Goal: Transaction & Acquisition: Purchase product/service

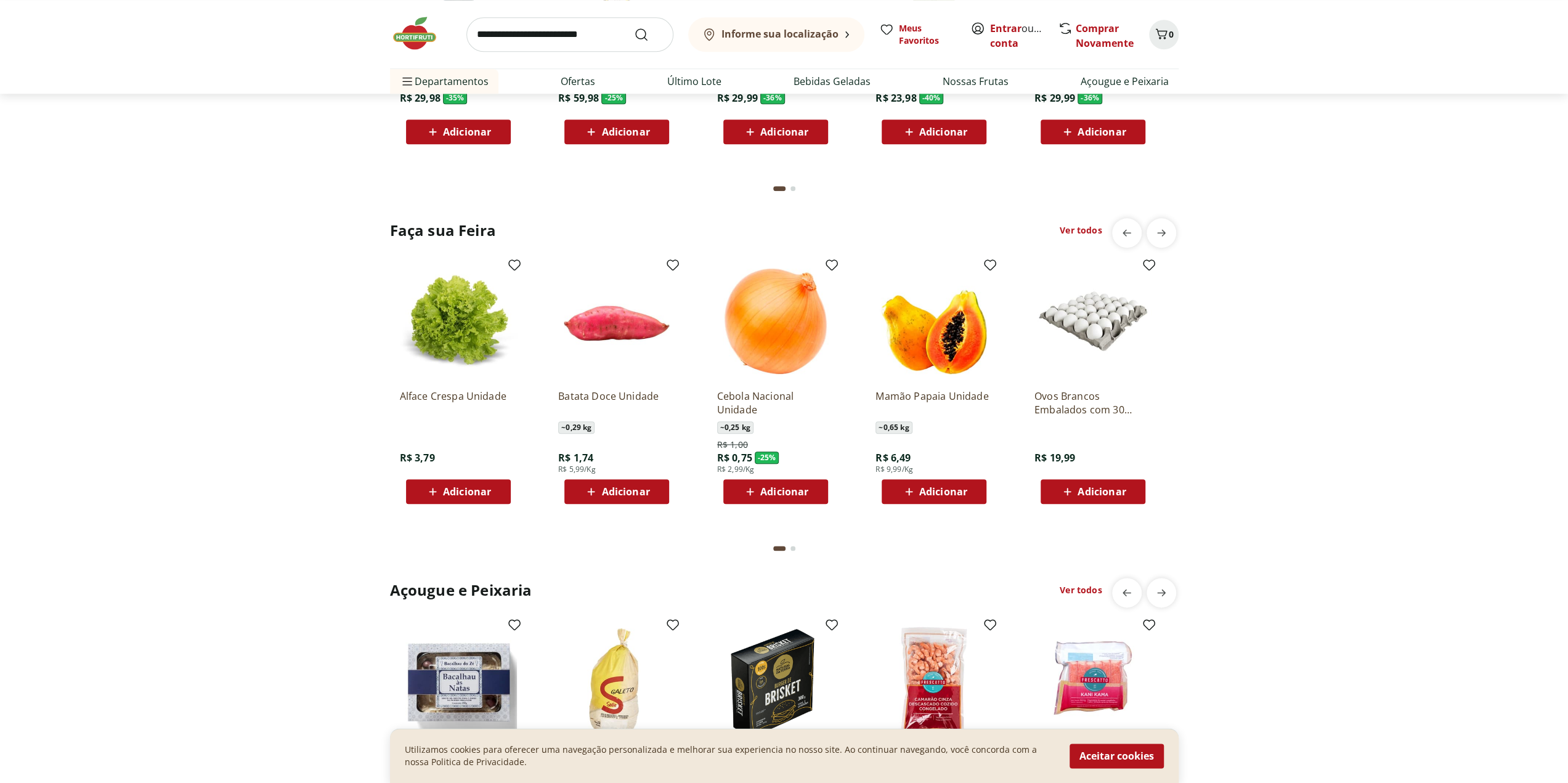
scroll to position [1232, 0]
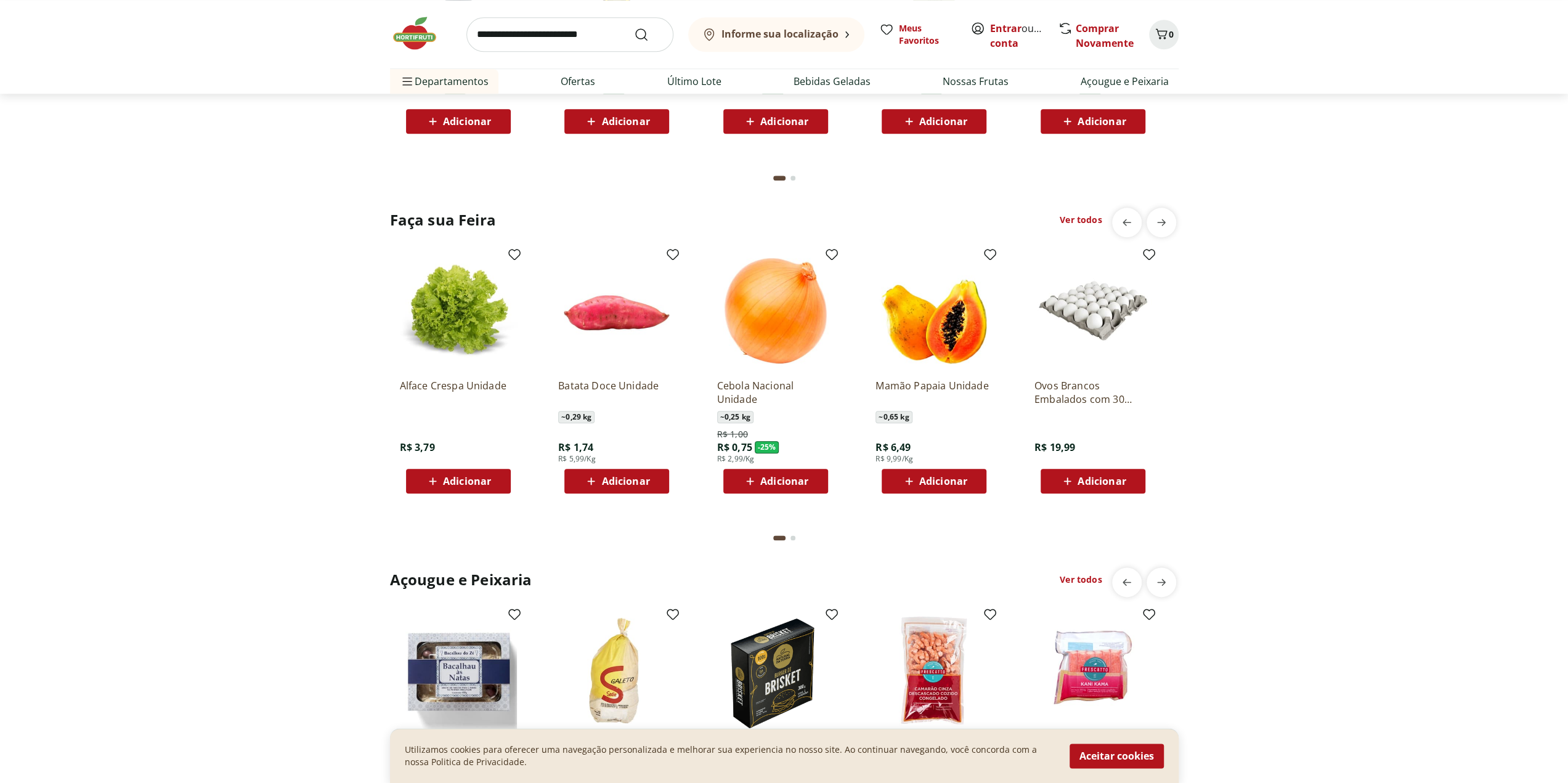
click at [1075, 217] on link "Ver todos" at bounding box center [1081, 219] width 42 height 12
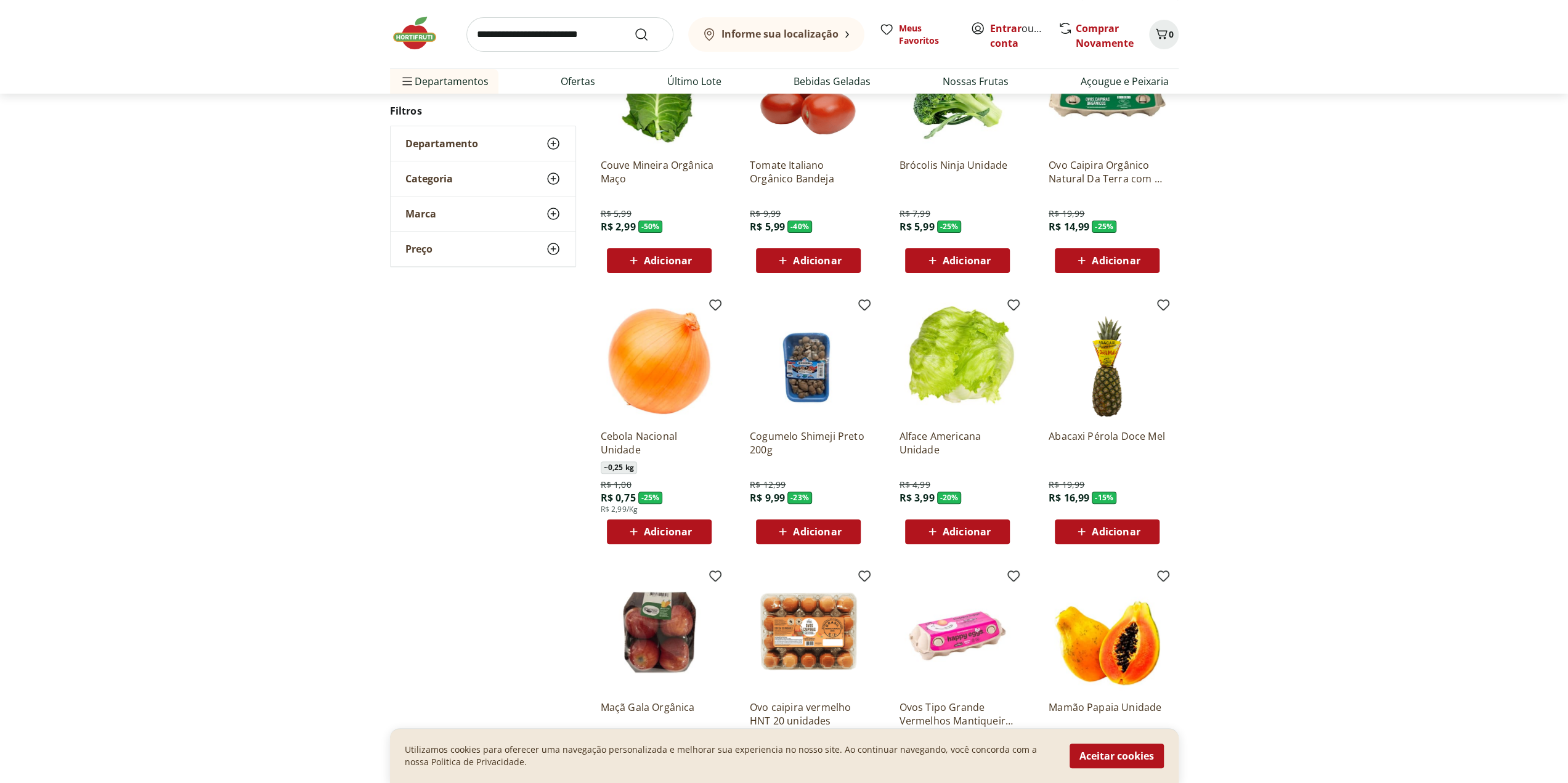
scroll to position [431, 0]
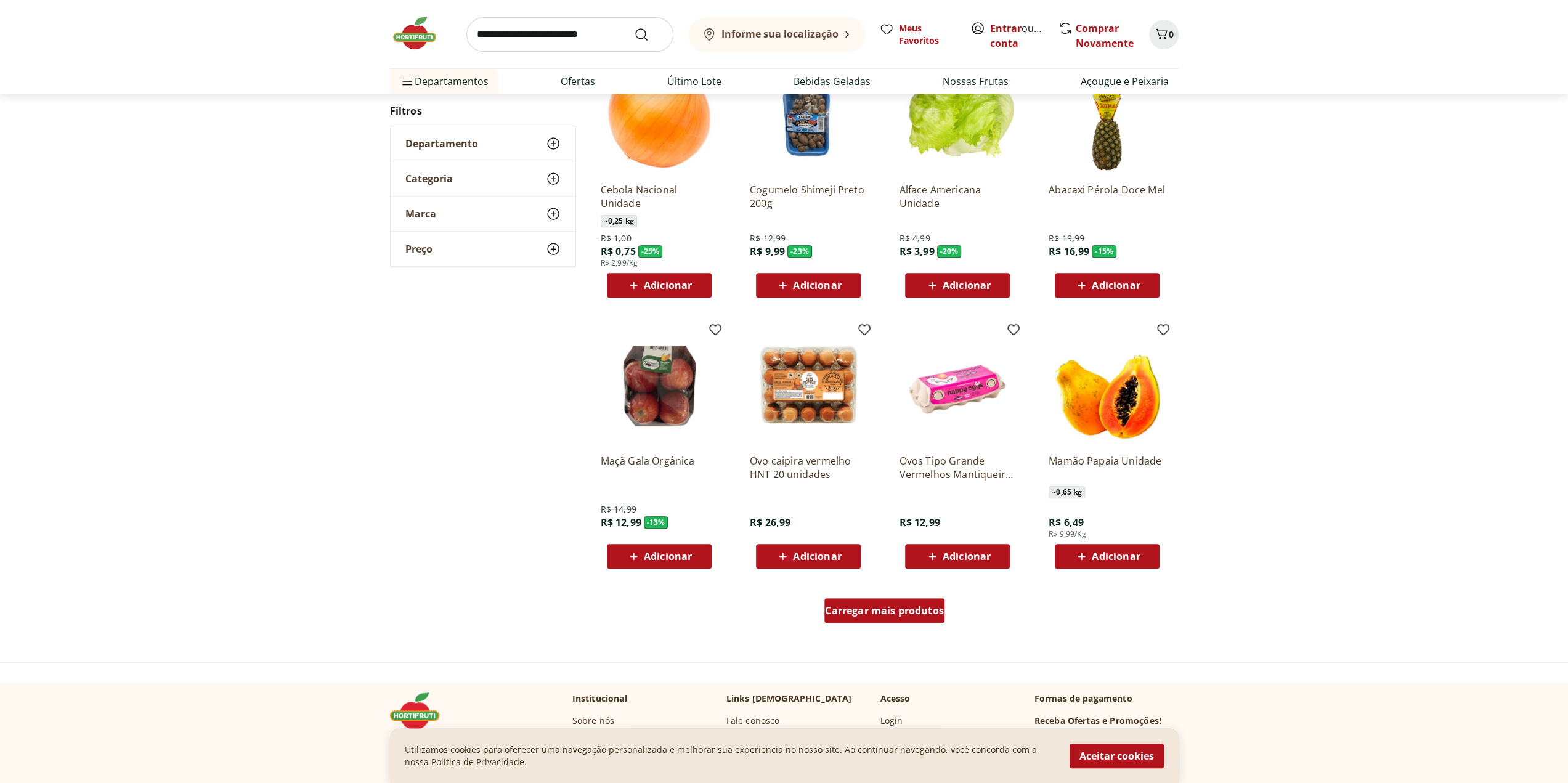
click at [917, 617] on div "Carregar mais produtos" at bounding box center [885, 611] width 120 height 25
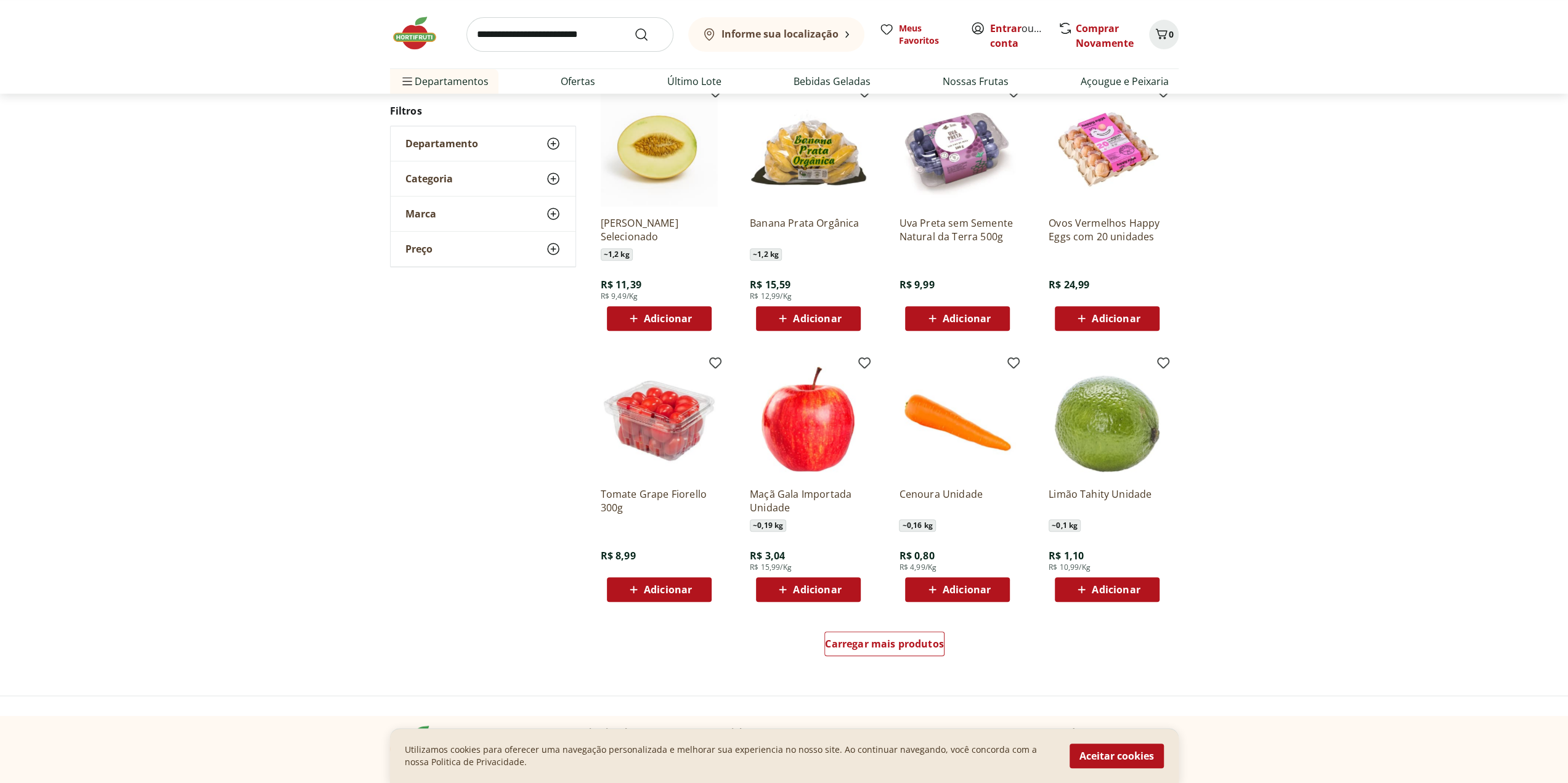
scroll to position [561, 0]
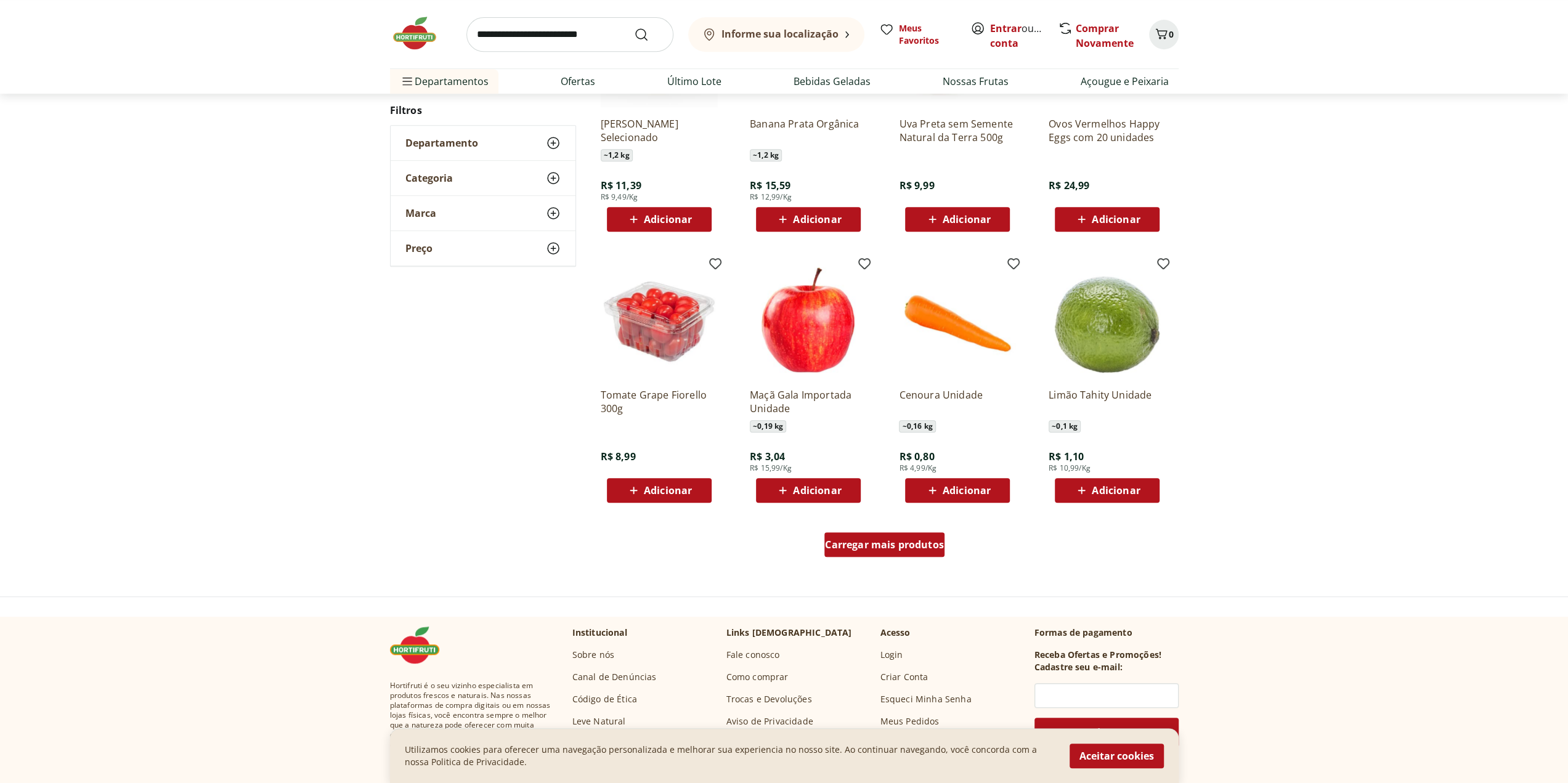
click at [920, 555] on div "Carregar mais produtos" at bounding box center [885, 545] width 120 height 25
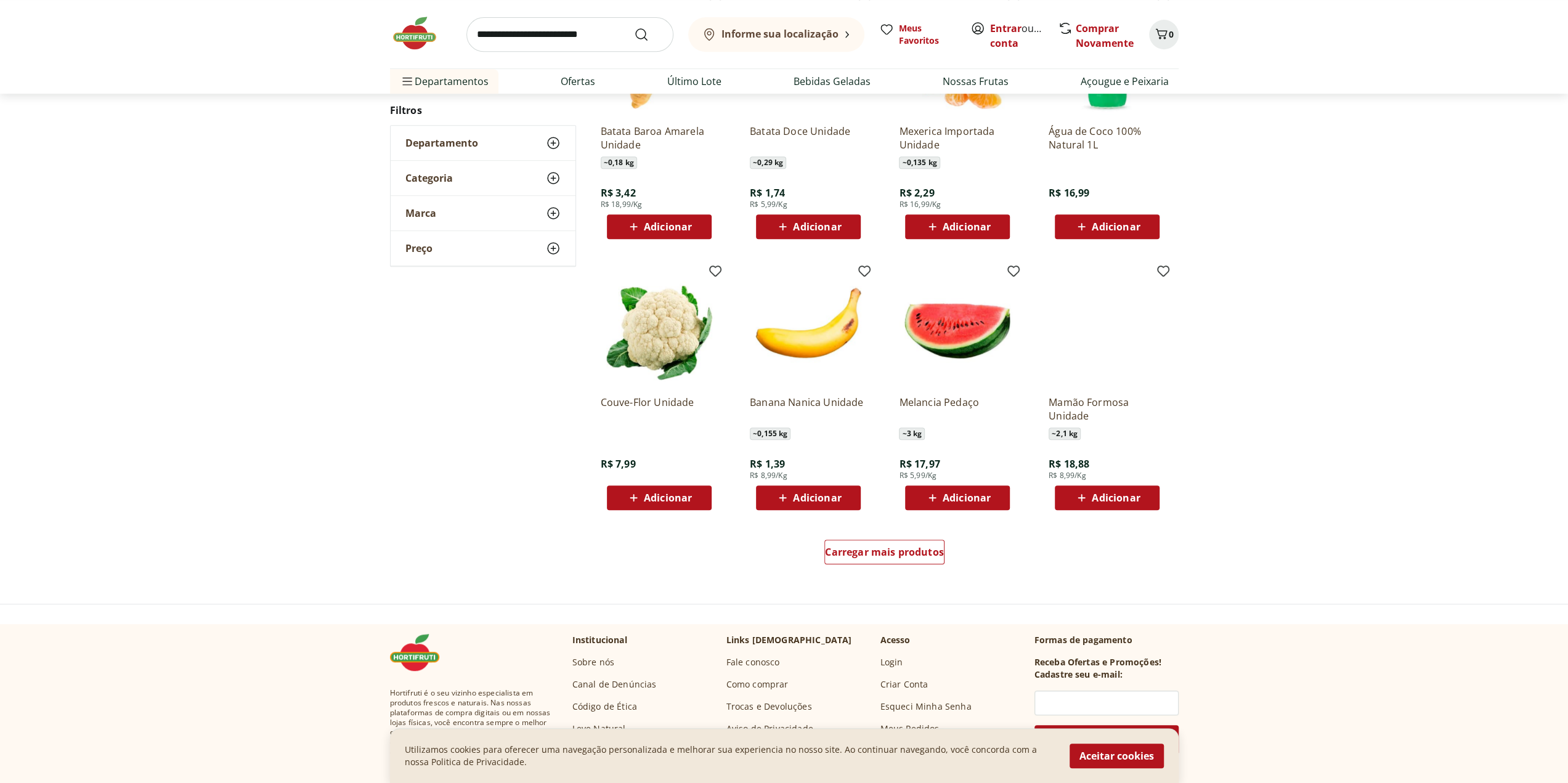
scroll to position [616, 0]
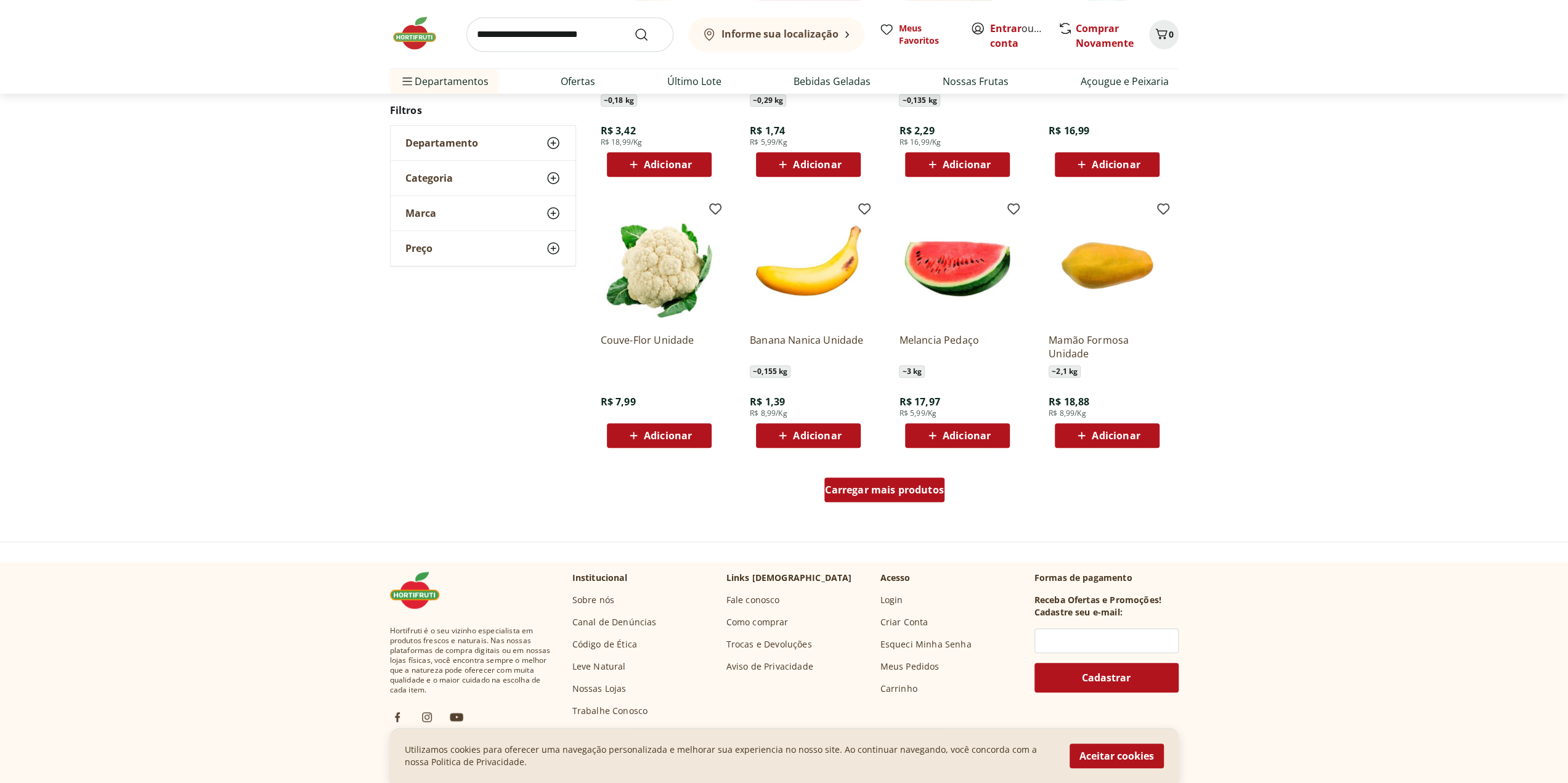
click at [902, 488] on span "Carregar mais produtos" at bounding box center [885, 489] width 119 height 10
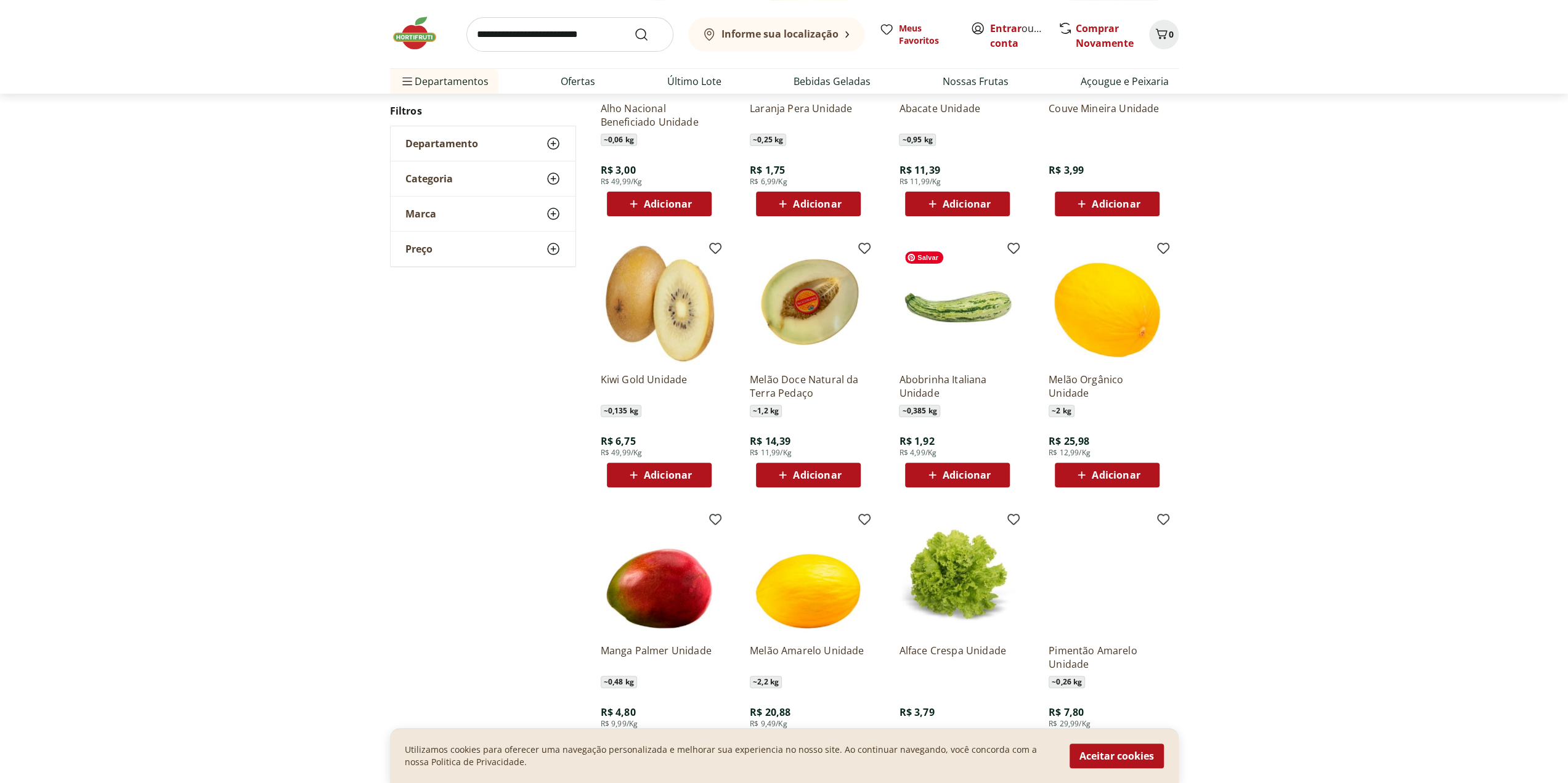
scroll to position [552, 0]
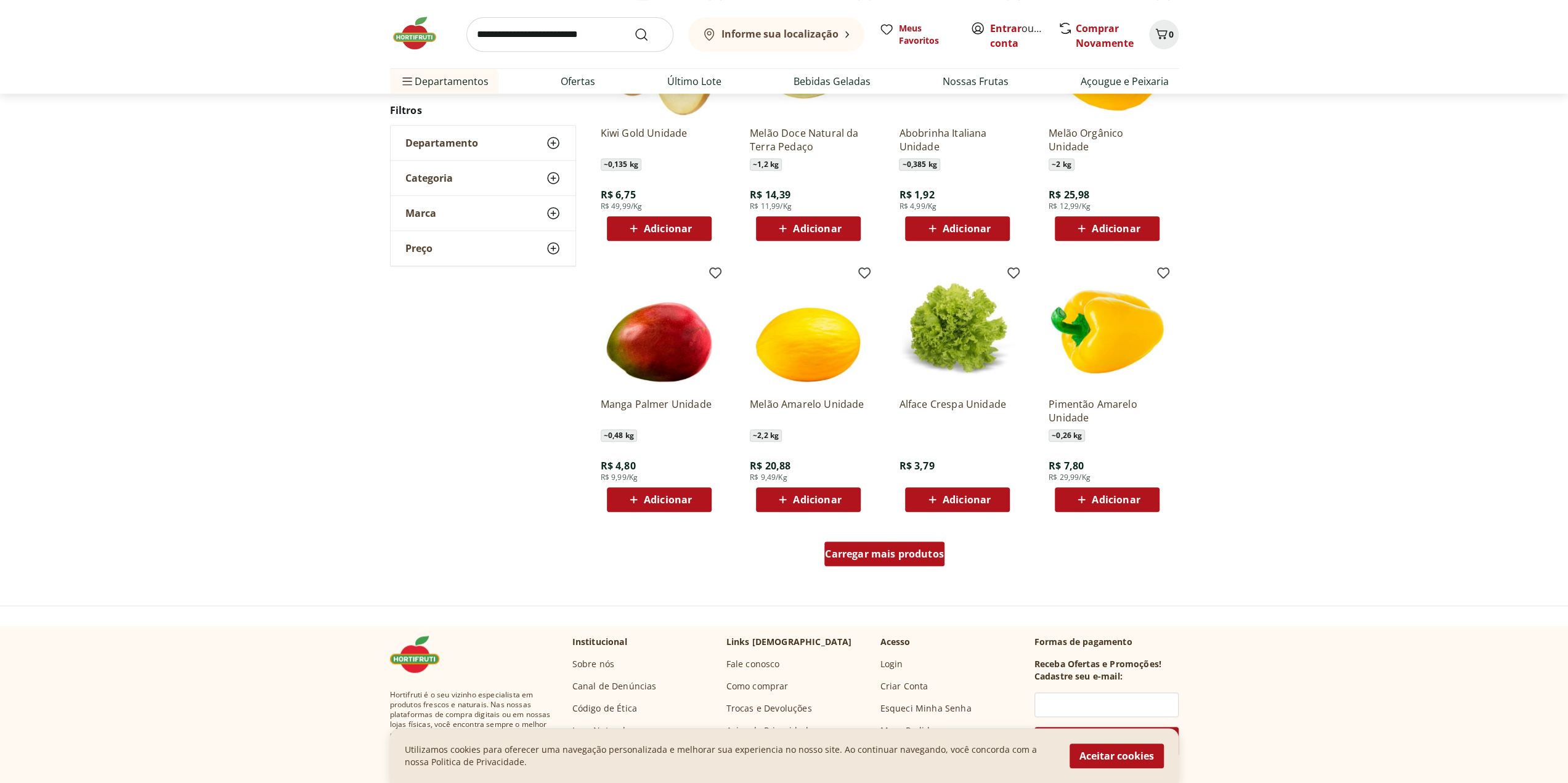
click at [895, 556] on span "Carregar mais produtos" at bounding box center [885, 553] width 119 height 10
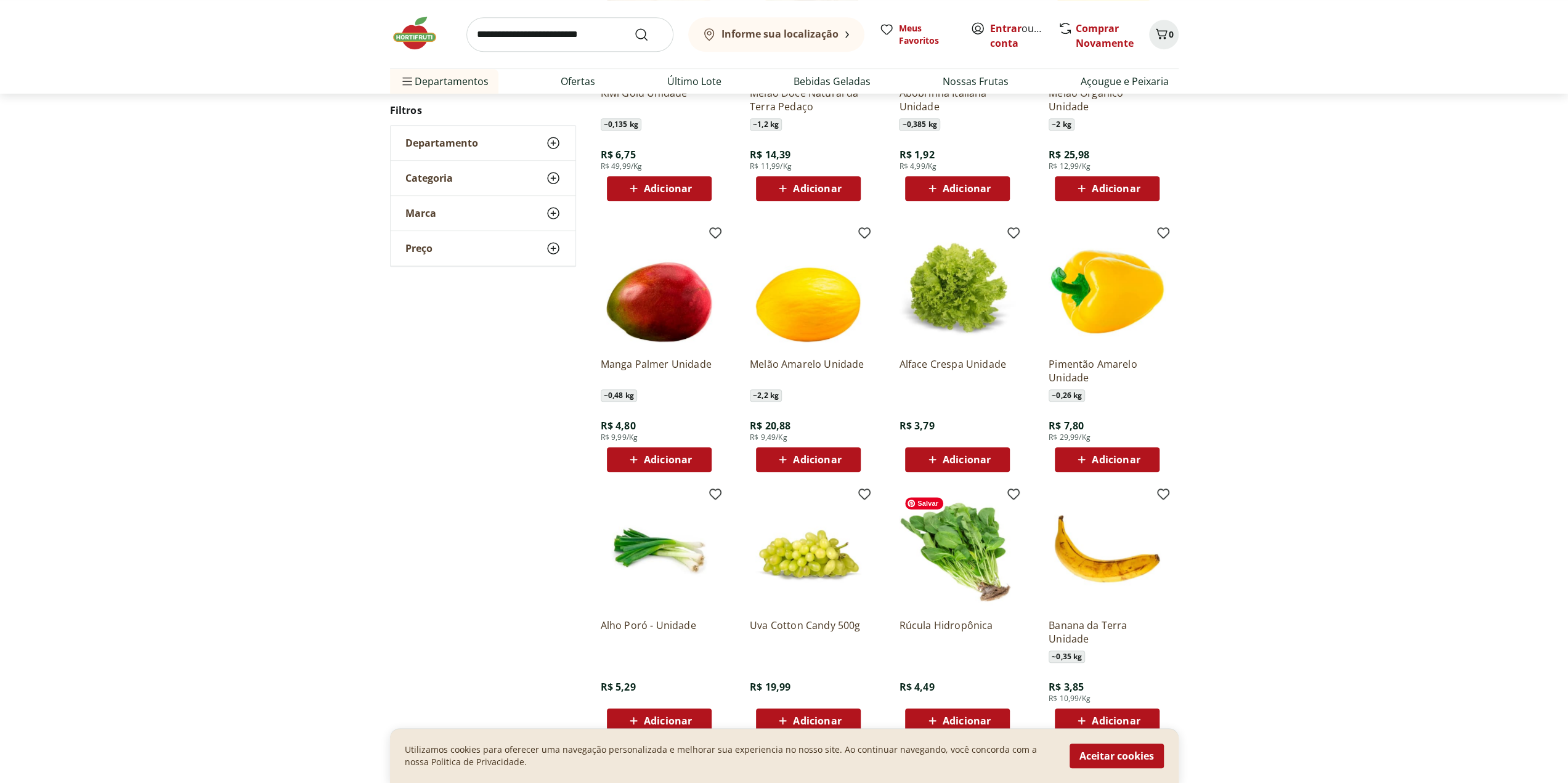
scroll to position [613, 0]
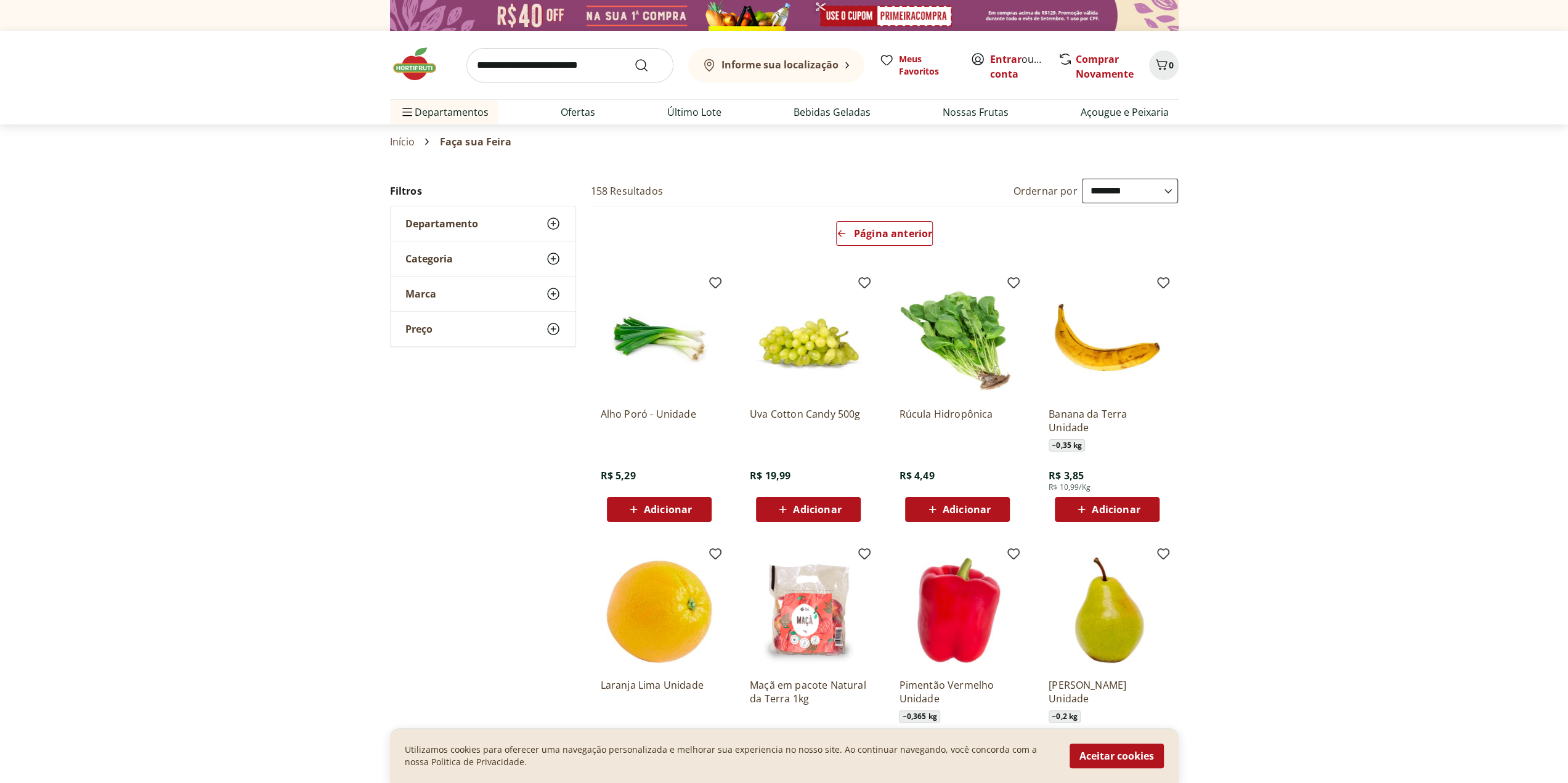
click at [1147, 197] on select "**********" at bounding box center [1130, 191] width 96 height 25
select select "*********"
click at [1082, 179] on select "**********" at bounding box center [1130, 191] width 96 height 25
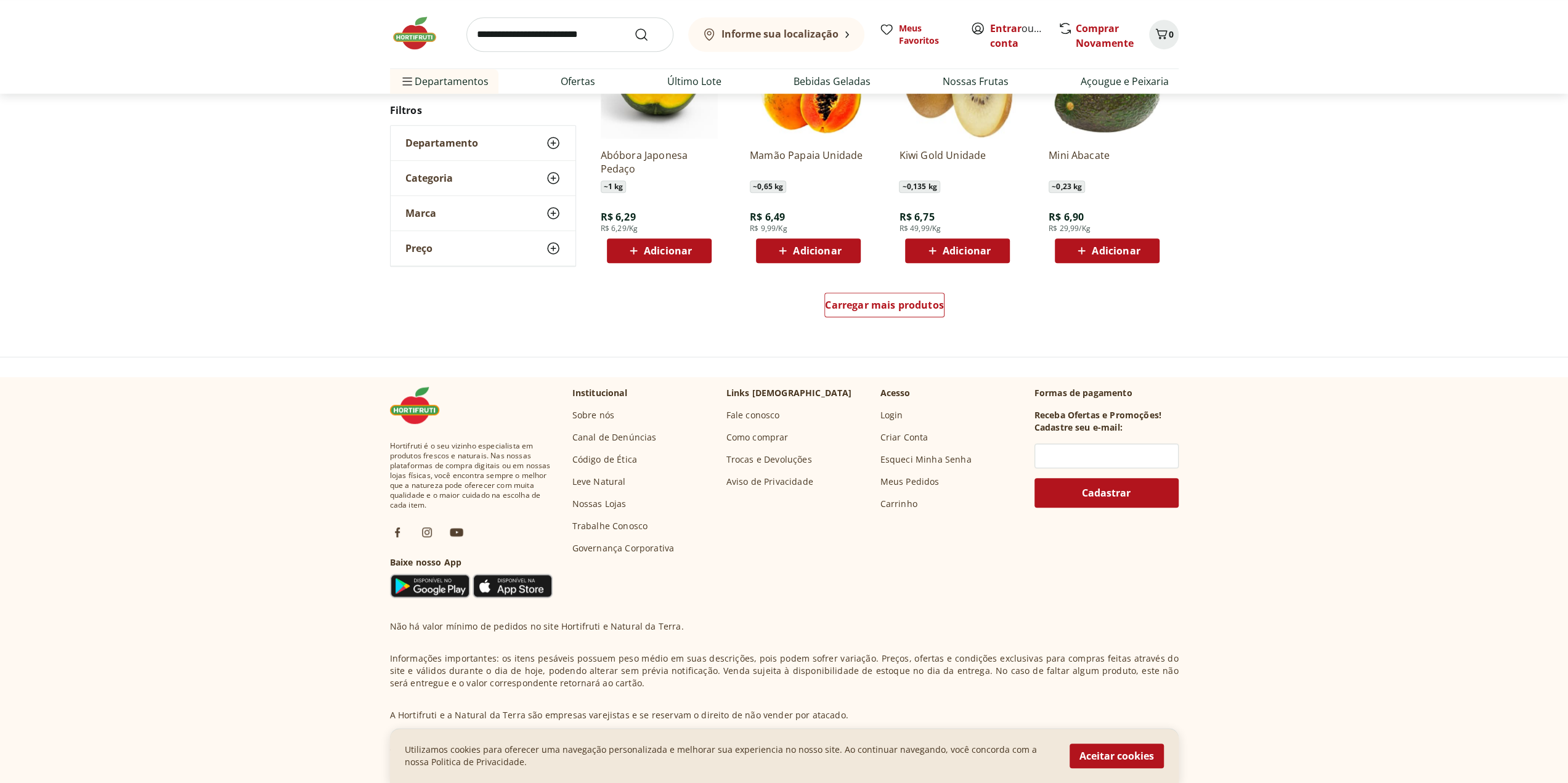
scroll to position [863, 0]
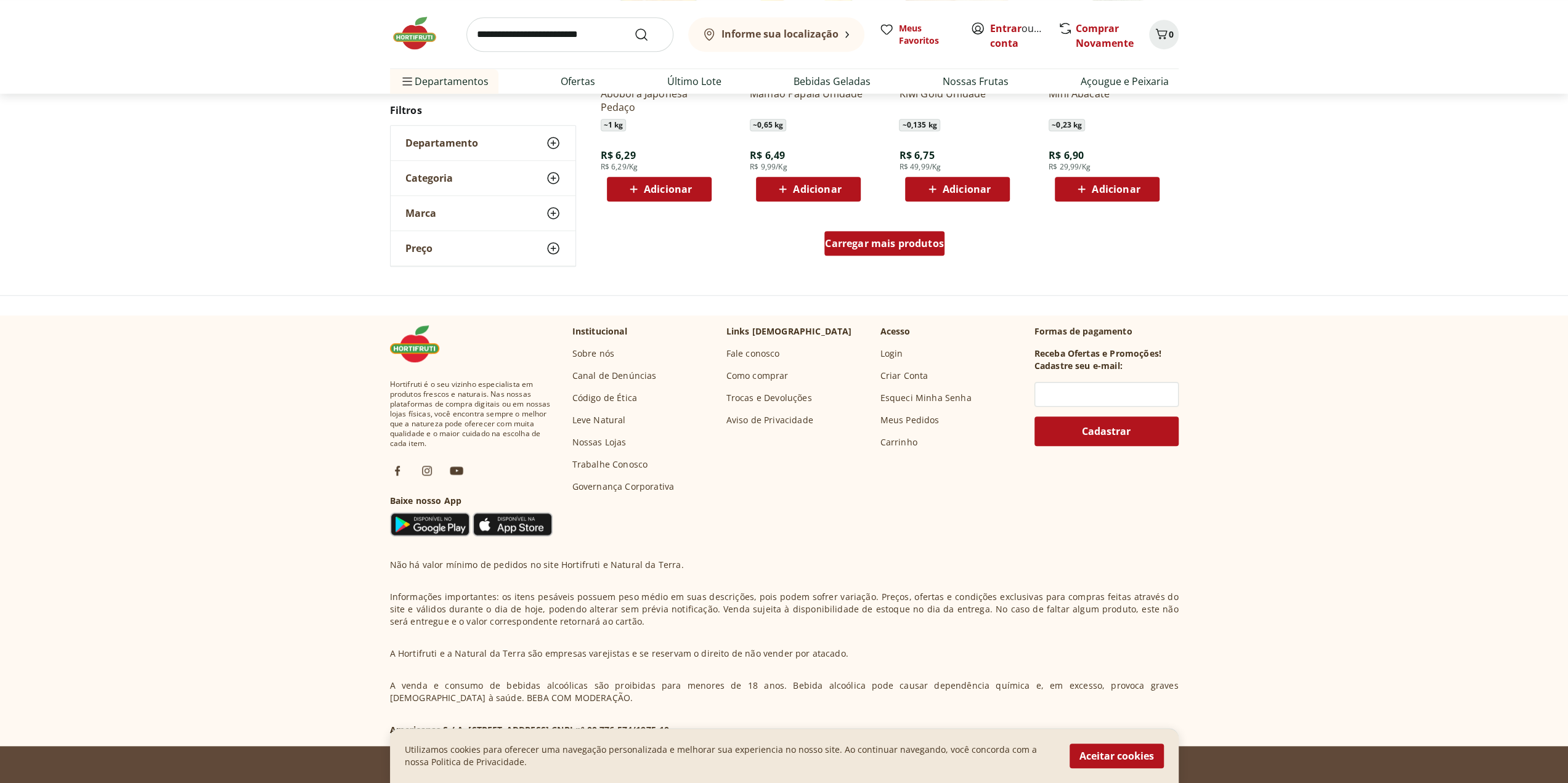
click at [907, 248] on span "Carregar mais produtos" at bounding box center [885, 243] width 119 height 10
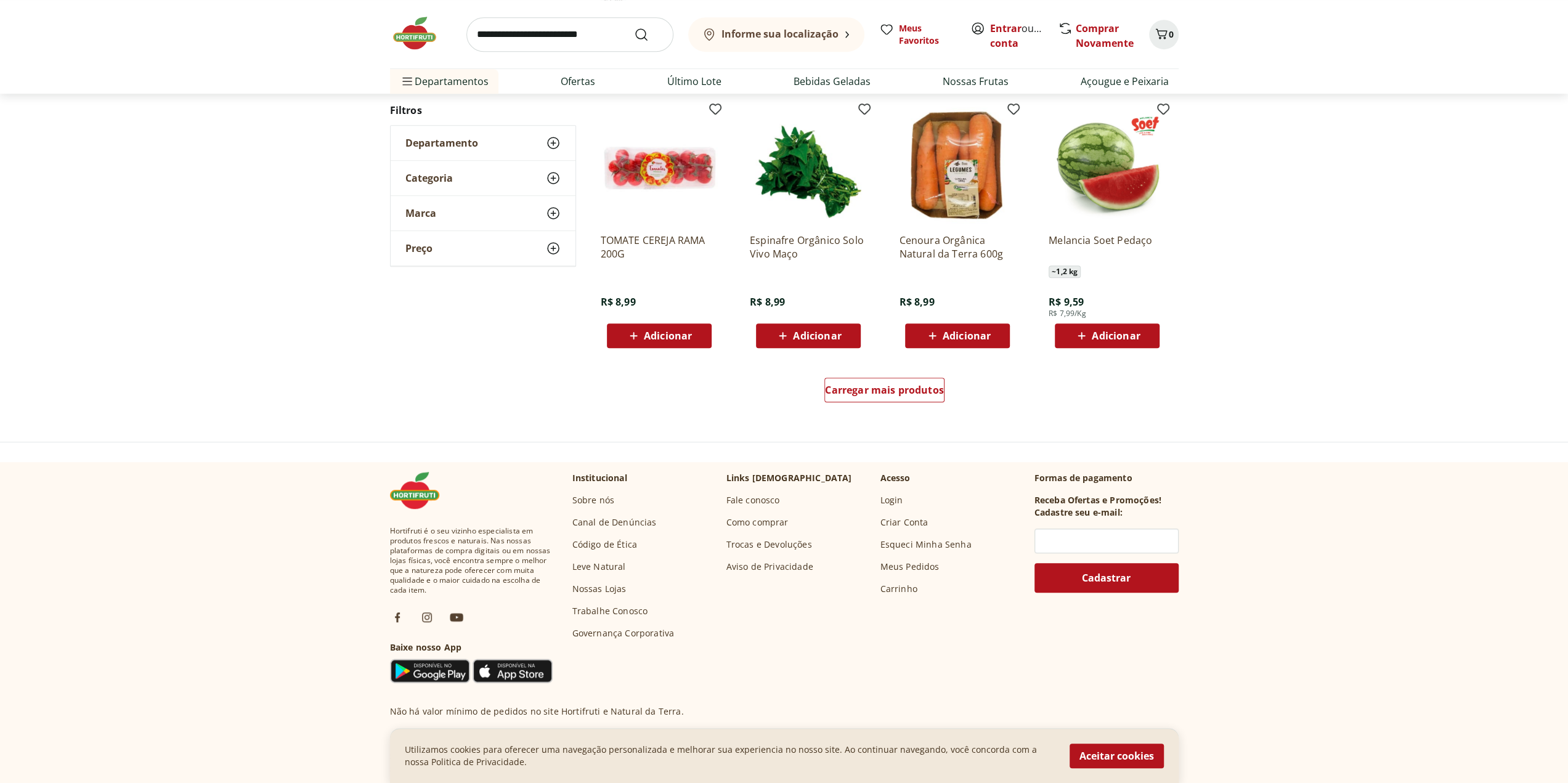
scroll to position [737, 0]
